Goal: Information Seeking & Learning: Learn about a topic

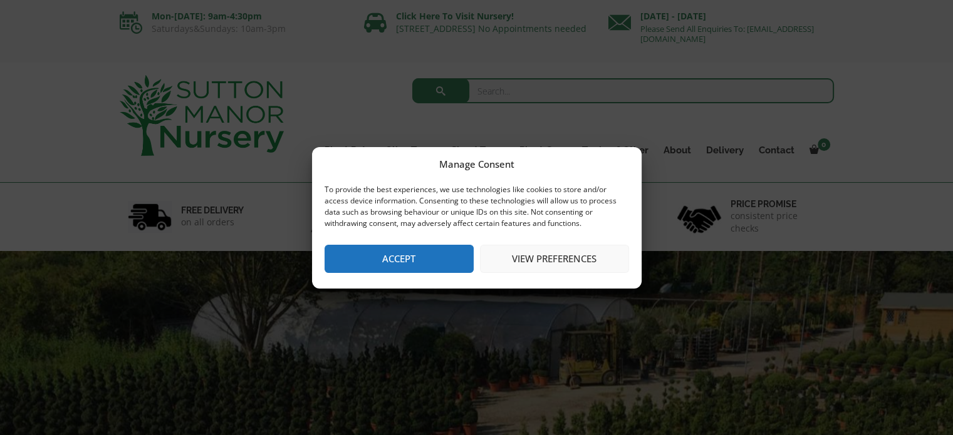
click at [439, 255] on button "Accept" at bounding box center [399, 259] width 149 height 28
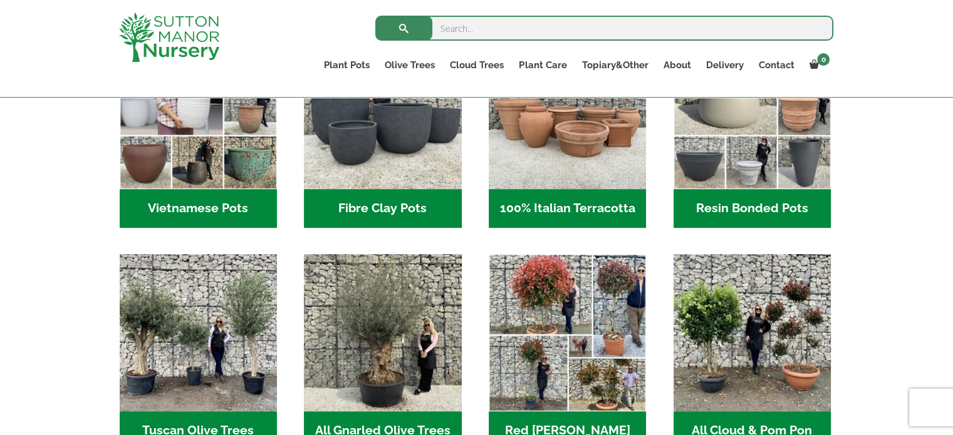
scroll to position [639, 0]
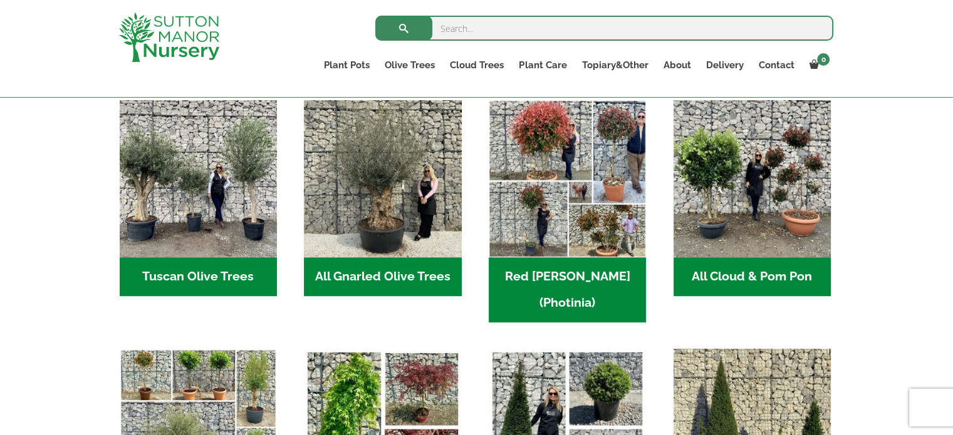
click at [378, 283] on h2 "All Gnarled Olive Trees (190)" at bounding box center [382, 276] width 157 height 39
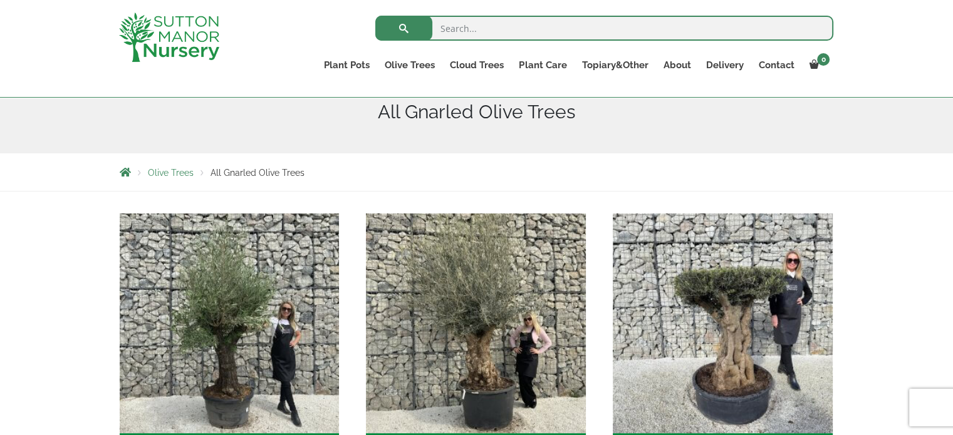
scroll to position [158, 0]
click at [477, 96] on link "Ilex Crenata Cloud Trees" at bounding box center [503, 93] width 122 height 19
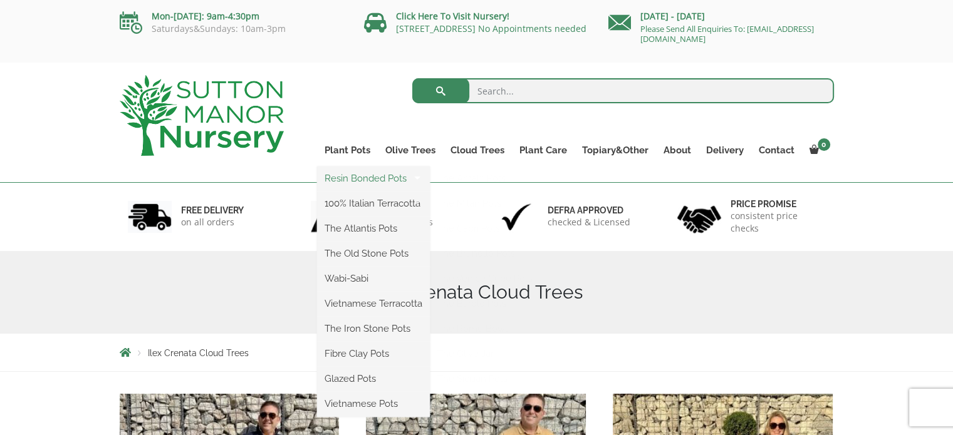
click at [351, 180] on link "Resin Bonded Pots" at bounding box center [373, 178] width 113 height 19
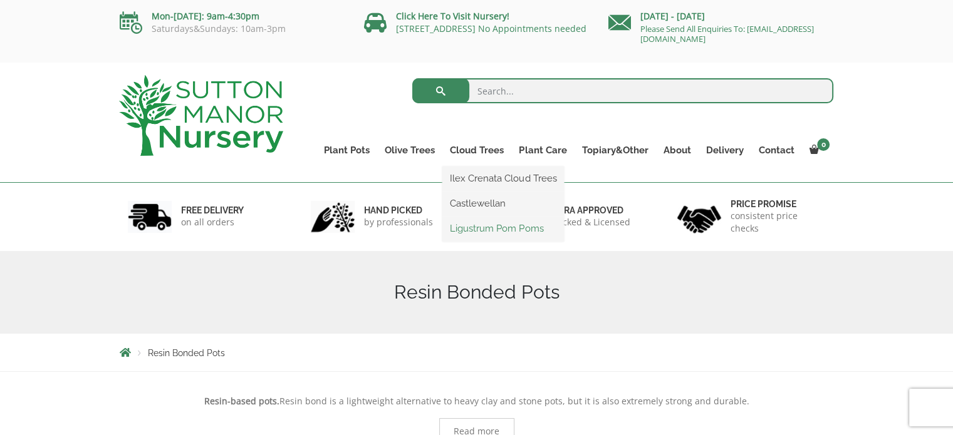
click at [472, 227] on link "Ligustrum Pom Poms" at bounding box center [503, 228] width 122 height 19
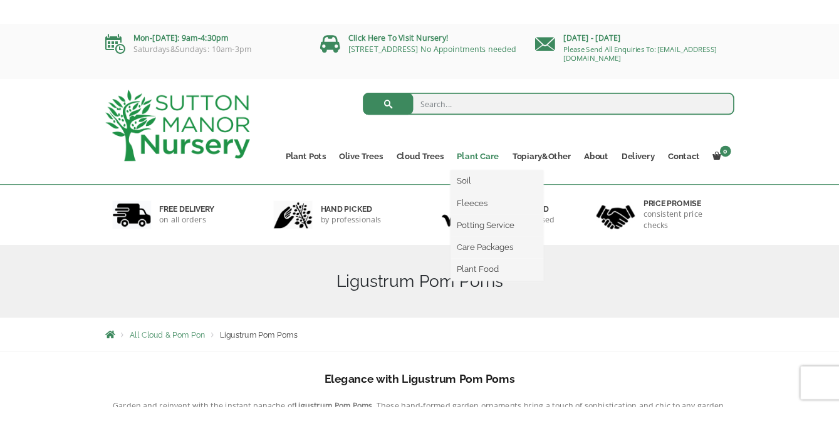
scroll to position [258, 0]
